Goal: Information Seeking & Learning: Check status

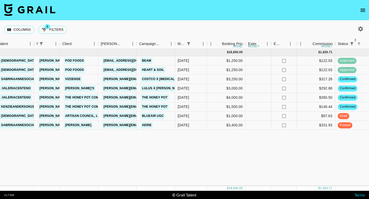
scroll to position [0, 111]
click at [139, 162] on div "[DATE] ( 8 ) $ 18,650.00 $ 1,820.71 recey1sP3FZNgDdgT francescamiarn [EMAIL_ADD…" at bounding box center [295, 118] width 812 height 138
click at [53, 29] on button "4 Filters" at bounding box center [52, 30] width 28 height 8
select select "managerIds"
select select "monthDue2"
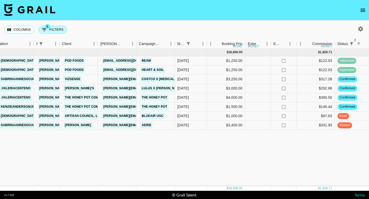
select select "[DATE]"
select select "status"
select select "not"
select select "declined"
select select "status"
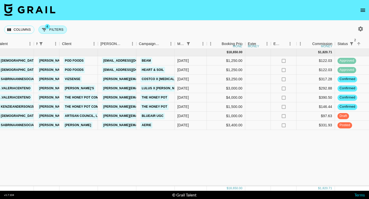
select select "not"
select select "cancelled"
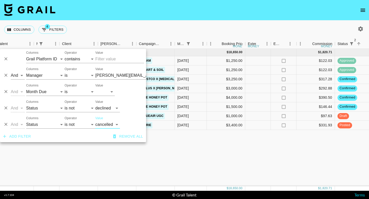
click at [94, 29] on div "Columns 4 Filters + Booking" at bounding box center [184, 29] width 369 height 18
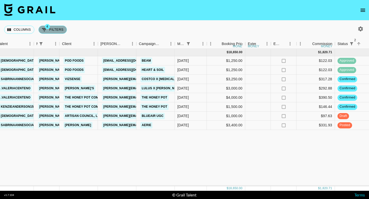
click at [54, 31] on button "4 Filters" at bounding box center [52, 30] width 28 height 8
select select "managerIds"
select select "monthDue2"
select select "[DATE]"
select select "status"
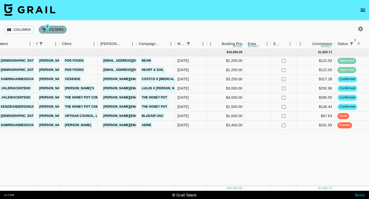
select select "not"
select select "declined"
select select "status"
select select "not"
select select "cancelled"
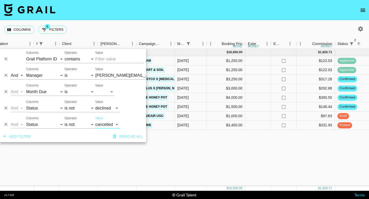
click at [110, 77] on input "[PERSON_NAME][EMAIL_ADDRESS][DOMAIN_NAME]" at bounding box center [126, 75] width 62 height 8
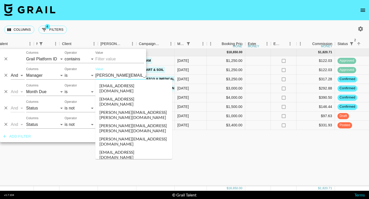
scroll to position [2134, 0]
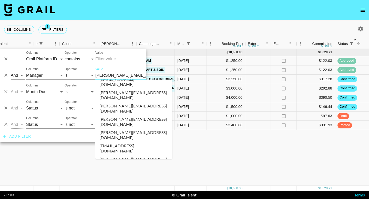
type input "[EMAIL_ADDRESS][PERSON_NAME][DOMAIN_NAME]"
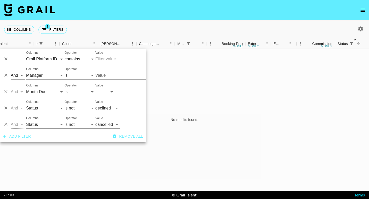
type input "[EMAIL_ADDRESS][PERSON_NAME][DOMAIN_NAME]"
click at [117, 74] on input "[EMAIL_ADDRESS][PERSON_NAME][DOMAIN_NAME]" at bounding box center [126, 75] width 62 height 8
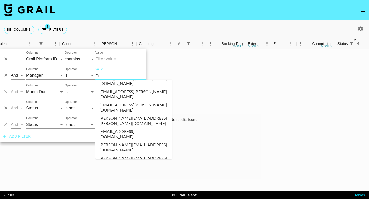
scroll to position [0, 0]
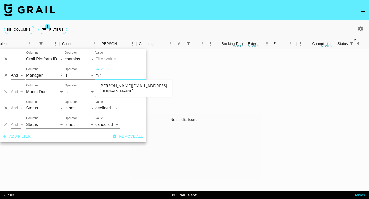
click at [131, 87] on li "[PERSON_NAME][EMAIL_ADDRESS][DOMAIN_NAME]" at bounding box center [133, 88] width 77 height 13
type input "[PERSON_NAME][EMAIL_ADDRESS][DOMAIN_NAME]"
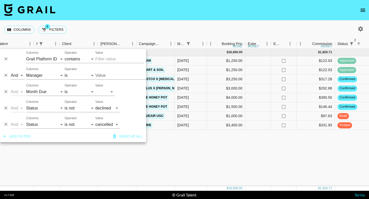
type input "[PERSON_NAME][EMAIL_ADDRESS][DOMAIN_NAME]"
click at [113, 152] on div "[DATE] ( 8 ) $ 18,650.00 $ 1,820.71 recey1sP3FZNgDdgT francescamiarn [EMAIL_ADD…" at bounding box center [295, 118] width 812 height 138
